Goal: Information Seeking & Learning: Learn about a topic

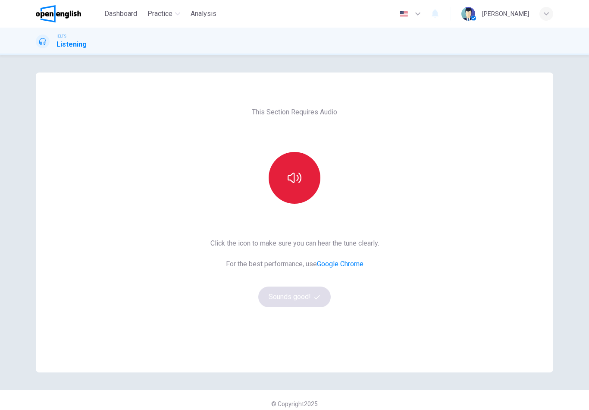
click at [291, 165] on button "button" at bounding box center [295, 178] width 52 height 52
click at [292, 175] on icon "button" at bounding box center [295, 178] width 14 height 14
click at [296, 177] on icon "button" at bounding box center [295, 178] width 14 height 14
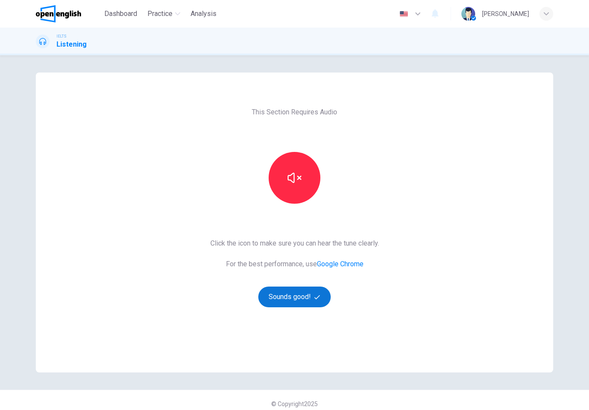
click at [305, 291] on button "Sounds good!" at bounding box center [294, 296] width 72 height 21
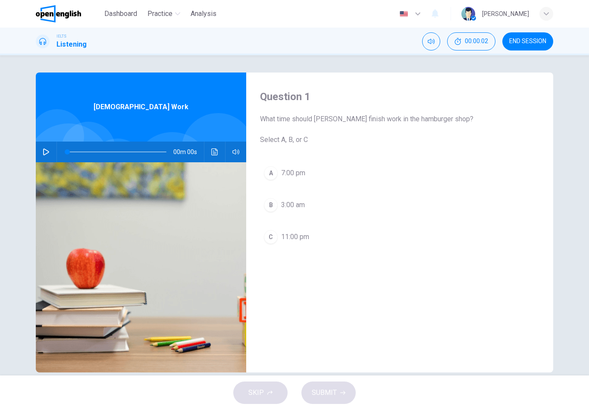
click at [44, 154] on icon "button" at bounding box center [46, 151] width 6 height 7
click at [217, 149] on icon "Click to see the audio transcription" at bounding box center [214, 151] width 7 height 7
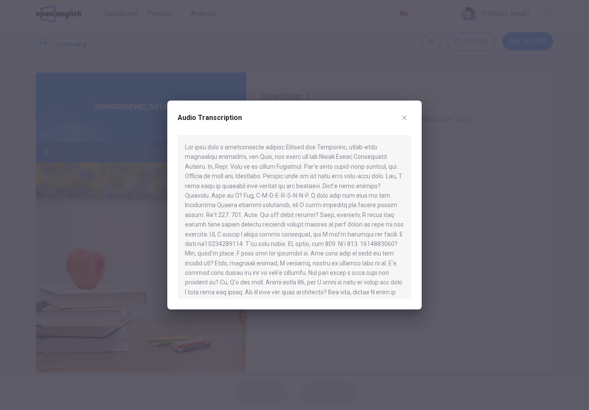
click at [405, 117] on icon "button" at bounding box center [404, 118] width 5 height 5
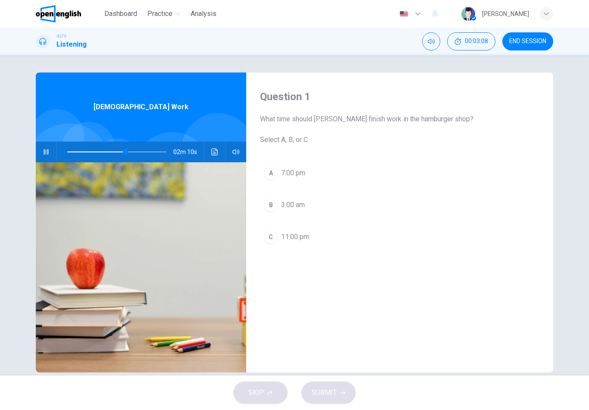
click at [291, 168] on span "7:00 pm" at bounding box center [293, 173] width 24 height 10
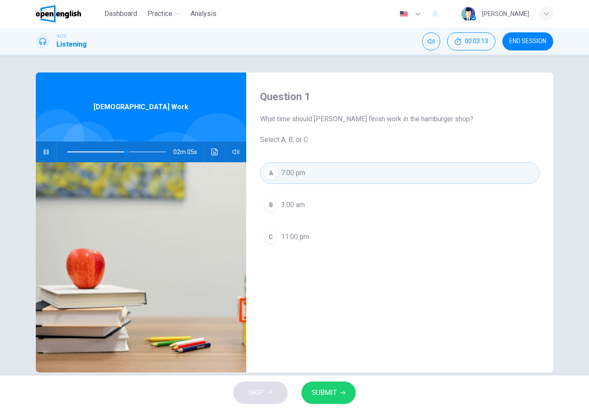
click at [51, 147] on button "button" at bounding box center [46, 151] width 14 height 21
click at [322, 388] on span "SUBMIT" at bounding box center [324, 392] width 25 height 12
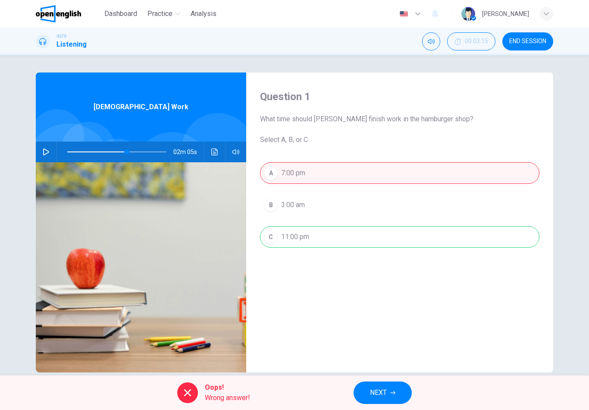
click at [384, 387] on span "NEXT" at bounding box center [378, 392] width 17 height 12
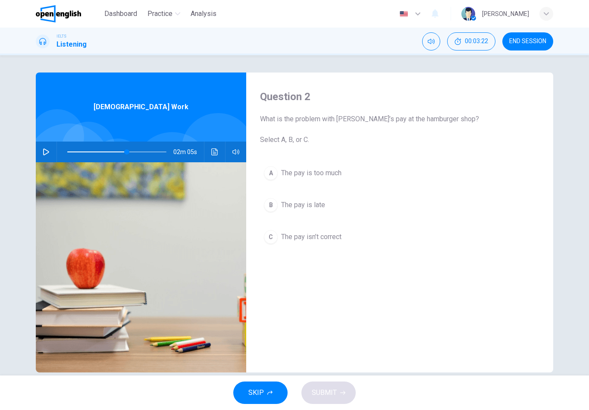
click at [273, 206] on div "B" at bounding box center [271, 205] width 14 height 14
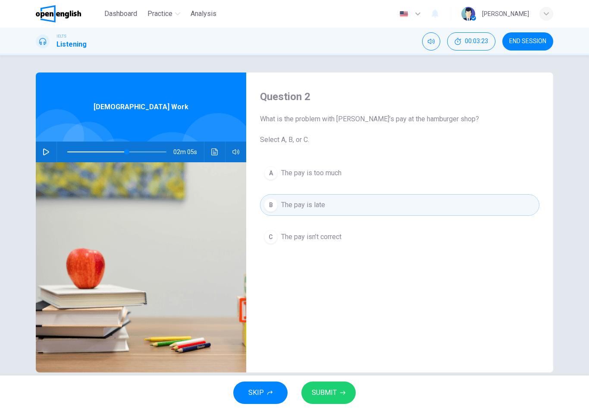
click at [341, 389] on button "SUBMIT" at bounding box center [328, 392] width 54 height 22
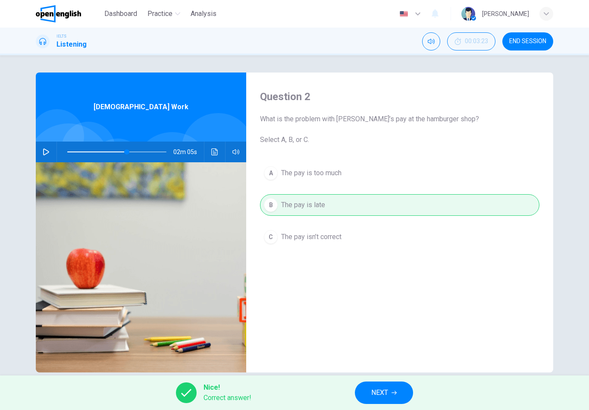
click at [371, 387] on button "NEXT" at bounding box center [384, 392] width 58 height 22
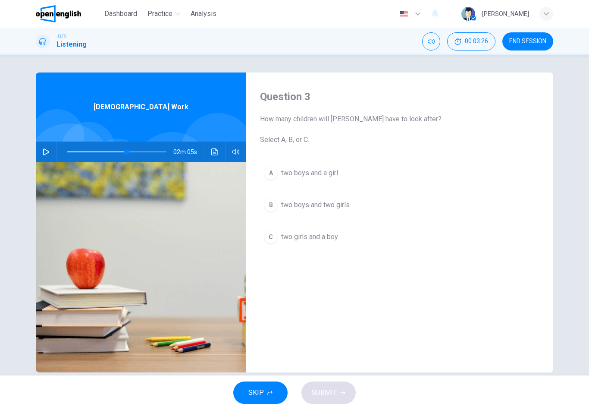
click at [45, 153] on icon "button" at bounding box center [46, 151] width 7 height 7
click at [271, 233] on div "C" at bounding box center [271, 237] width 14 height 14
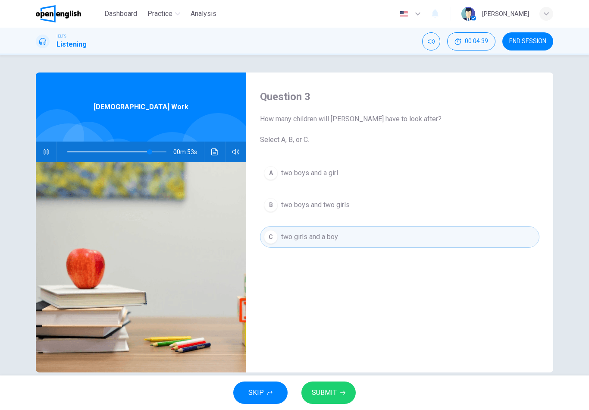
click at [334, 391] on span "SUBMIT" at bounding box center [324, 392] width 25 height 12
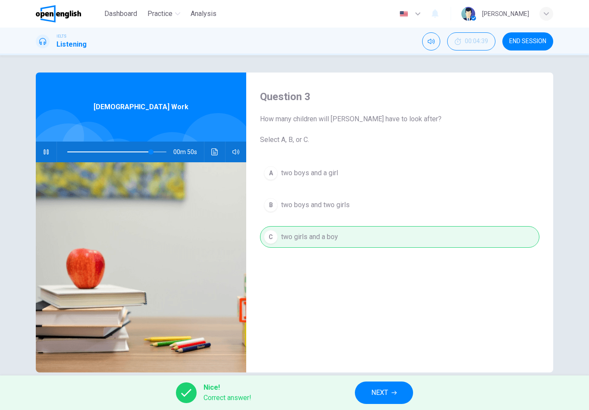
type input "**"
click at [381, 391] on span "NEXT" at bounding box center [379, 392] width 17 height 12
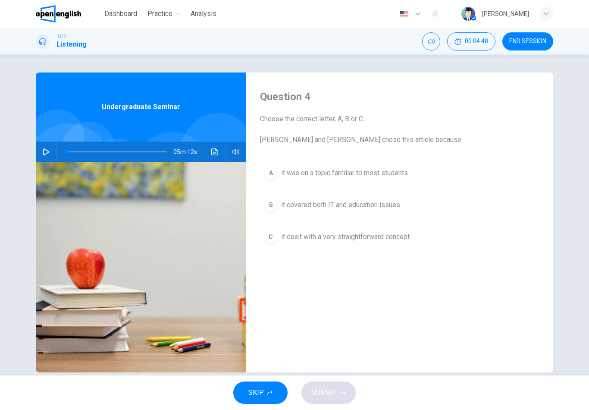
click at [49, 152] on icon "button" at bounding box center [46, 151] width 6 height 7
click at [218, 152] on button "Click to see the audio transcription" at bounding box center [215, 151] width 14 height 21
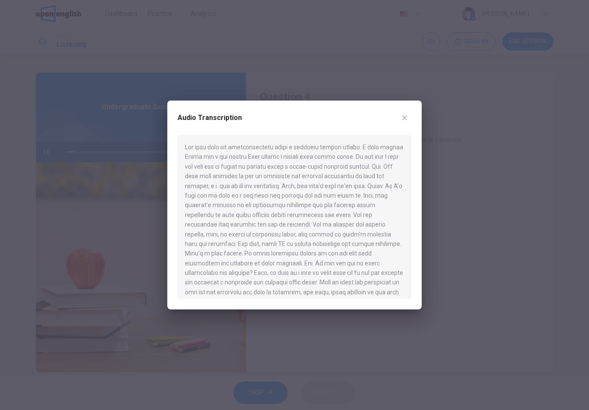
click at [403, 119] on icon "button" at bounding box center [404, 118] width 5 height 5
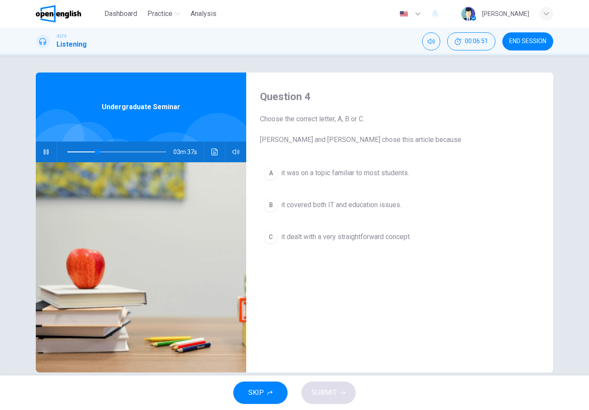
click at [272, 203] on div "B" at bounding box center [271, 205] width 14 height 14
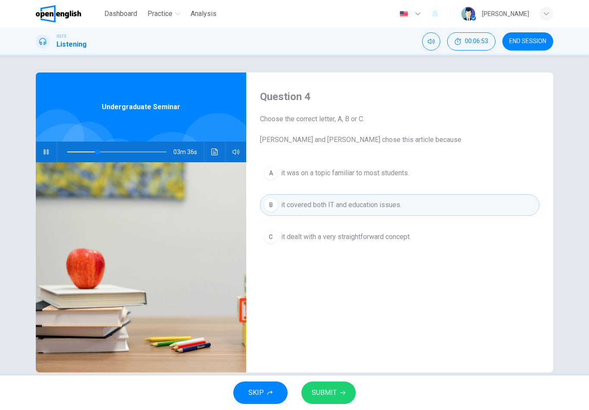
click at [336, 397] on button "SUBMIT" at bounding box center [328, 392] width 54 height 22
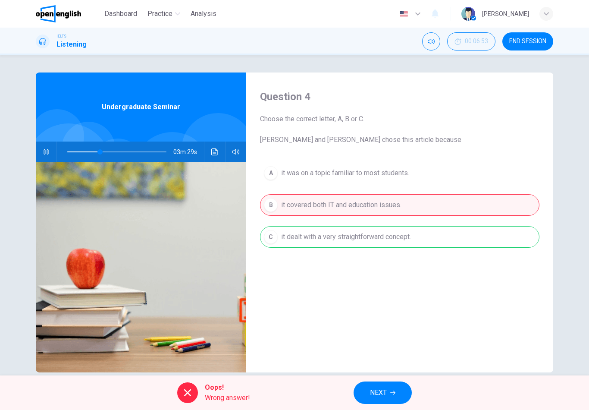
click at [380, 396] on span "NEXT" at bounding box center [378, 392] width 17 height 12
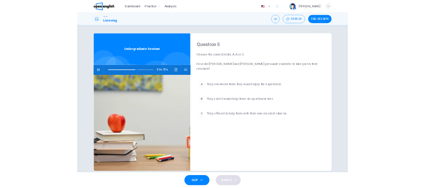
scroll to position [2, 0]
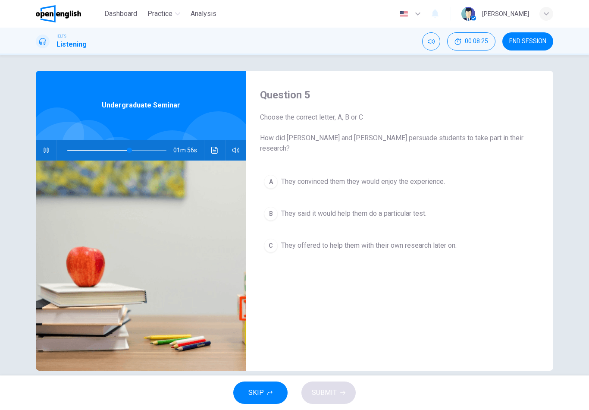
click at [44, 144] on button "button" at bounding box center [46, 150] width 14 height 21
type input "**"
